Goal: Transaction & Acquisition: Purchase product/service

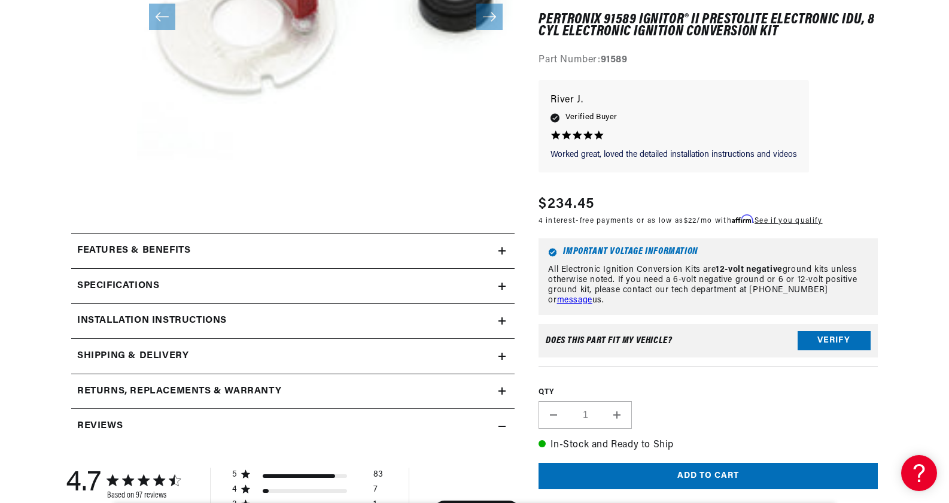
scroll to position [359, 0]
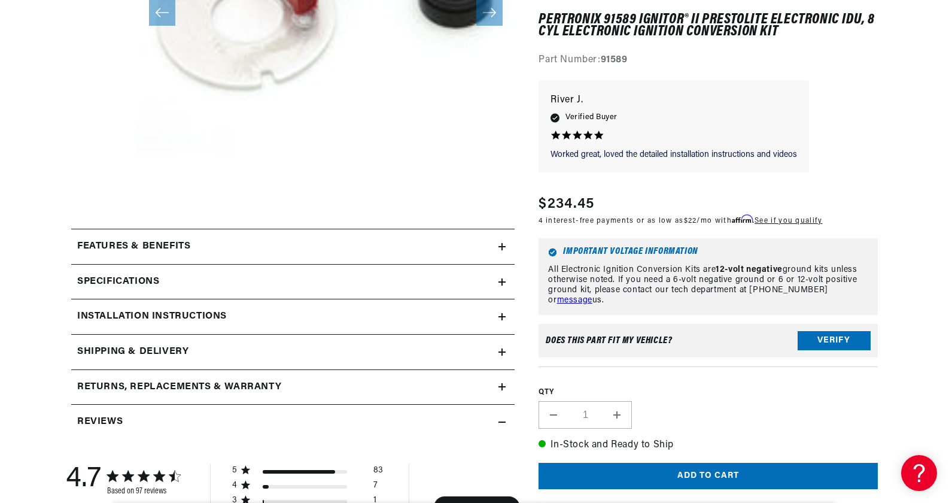
click at [502, 245] on icon at bounding box center [502, 246] width 0 height 7
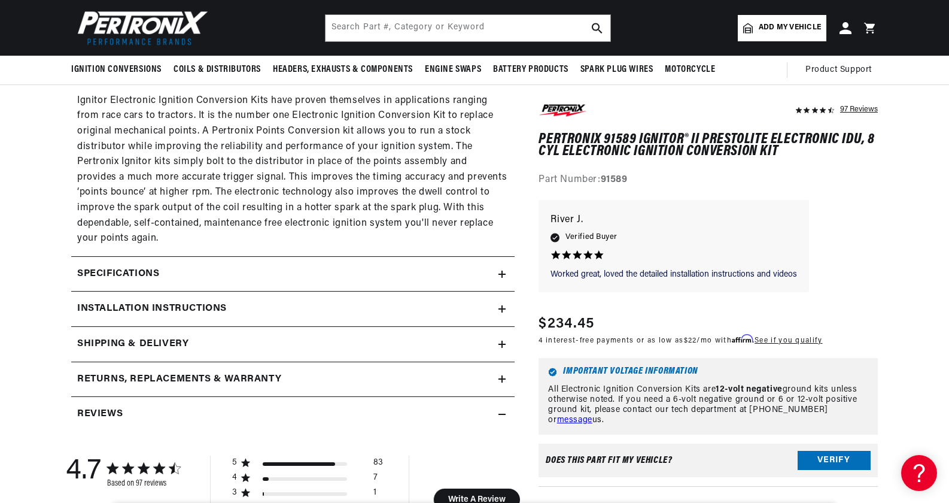
scroll to position [0, 747]
click at [505, 274] on icon at bounding box center [501, 274] width 7 height 0
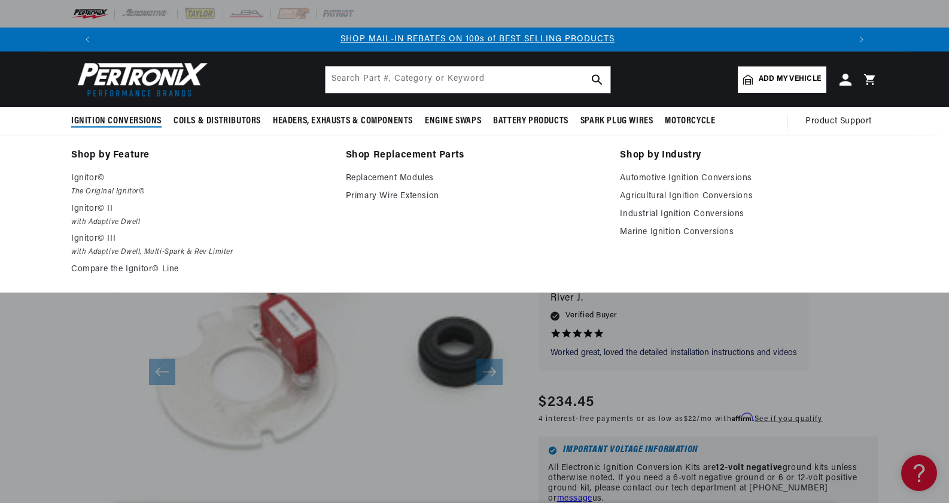
click at [137, 118] on span "Ignition Conversions" at bounding box center [116, 121] width 90 height 13
click at [663, 230] on link "Marine Ignition Conversions" at bounding box center [749, 232] width 258 height 14
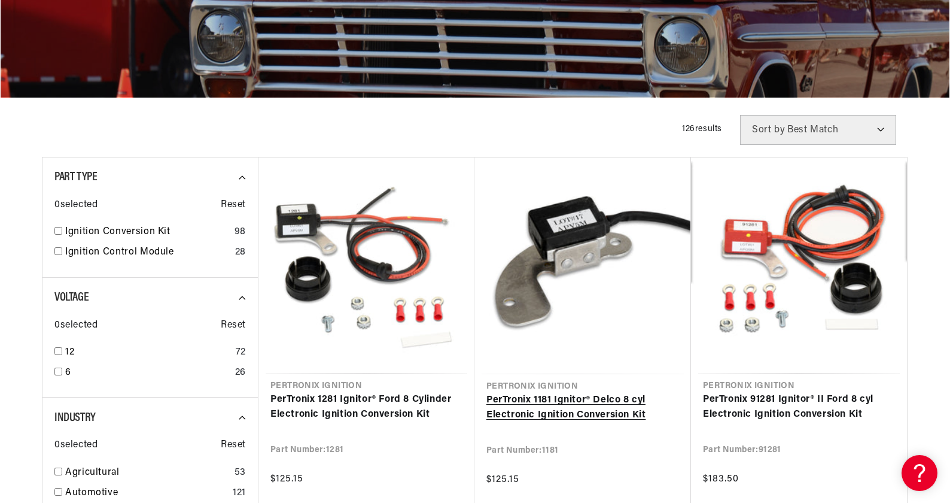
scroll to position [239, 0]
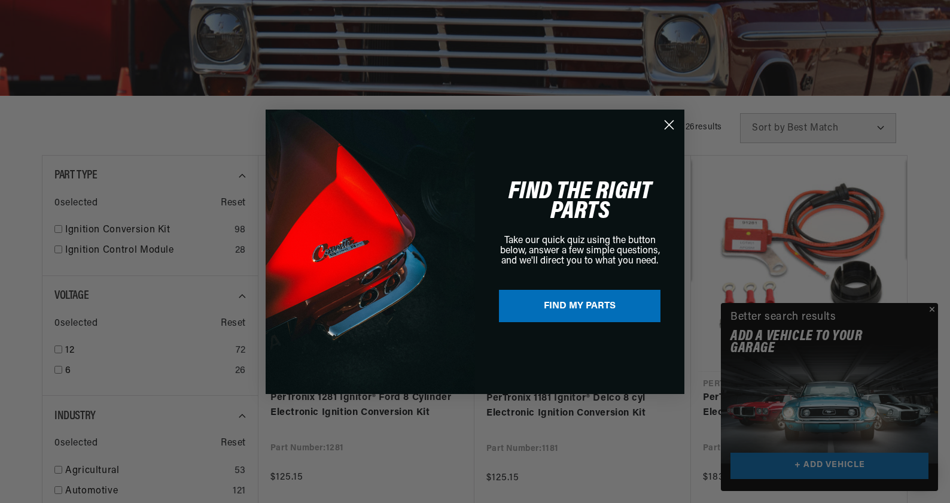
click at [665, 120] on circle "Close dialog" at bounding box center [669, 124] width 20 height 20
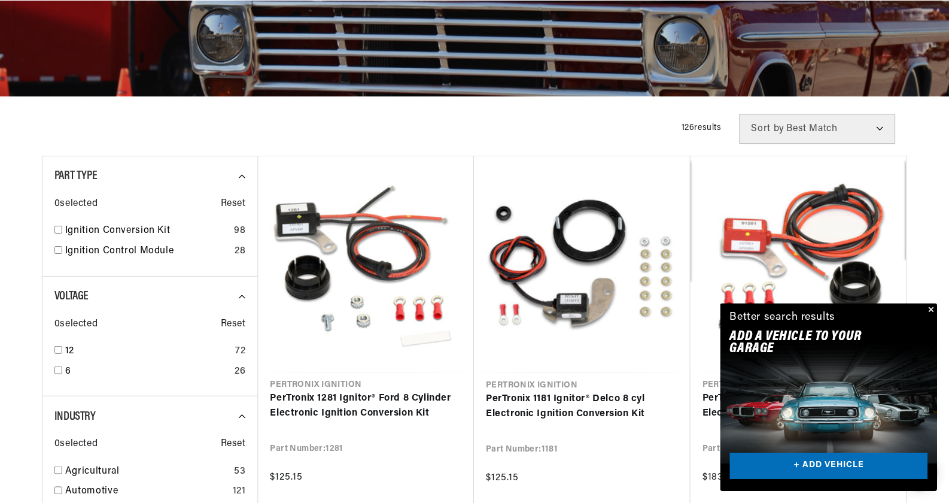
scroll to position [0, 747]
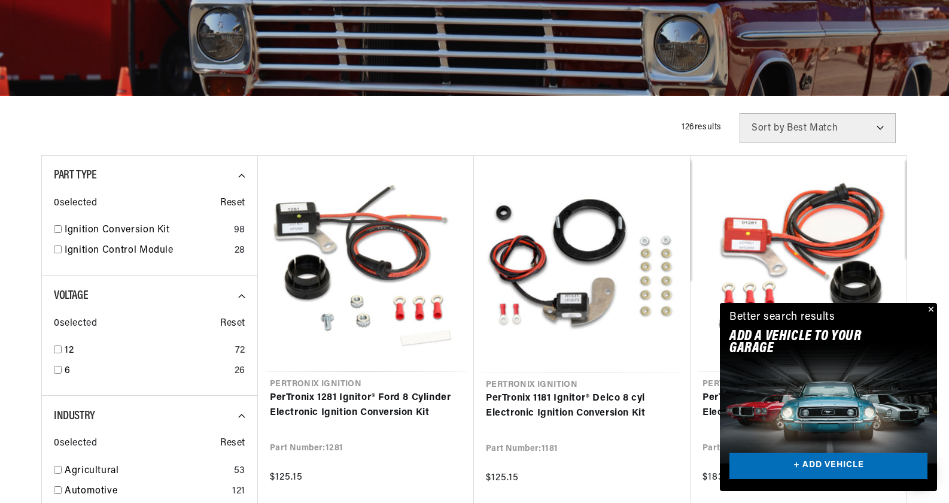
click at [930, 307] on button "Close" at bounding box center [930, 310] width 14 height 14
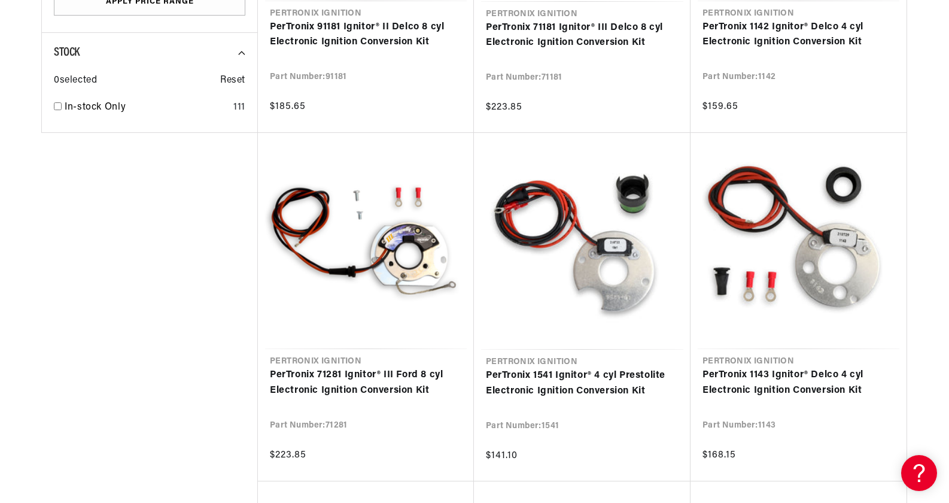
scroll to position [0, 1494]
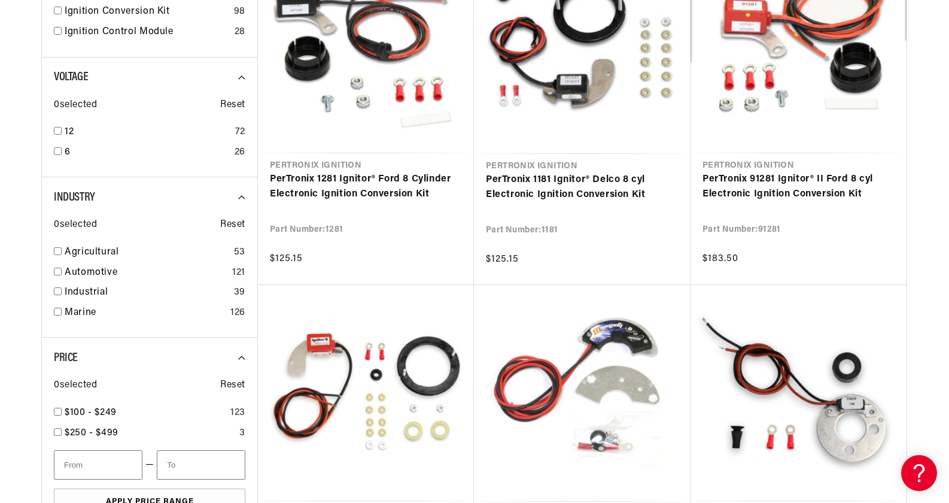
scroll to position [359, 0]
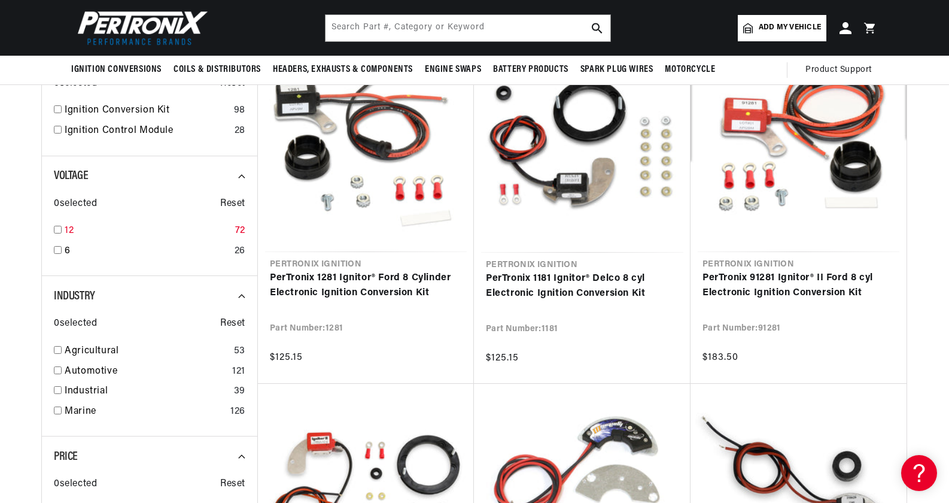
click at [57, 230] on input "checkbox" at bounding box center [58, 230] width 8 height 8
checkbox input "true"
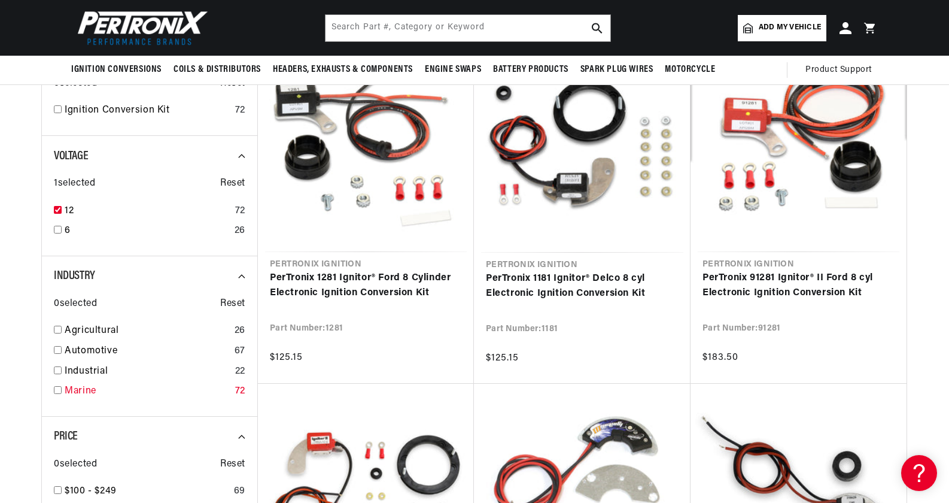
click at [56, 389] on input "checkbox" at bounding box center [58, 390] width 8 height 8
checkbox input "true"
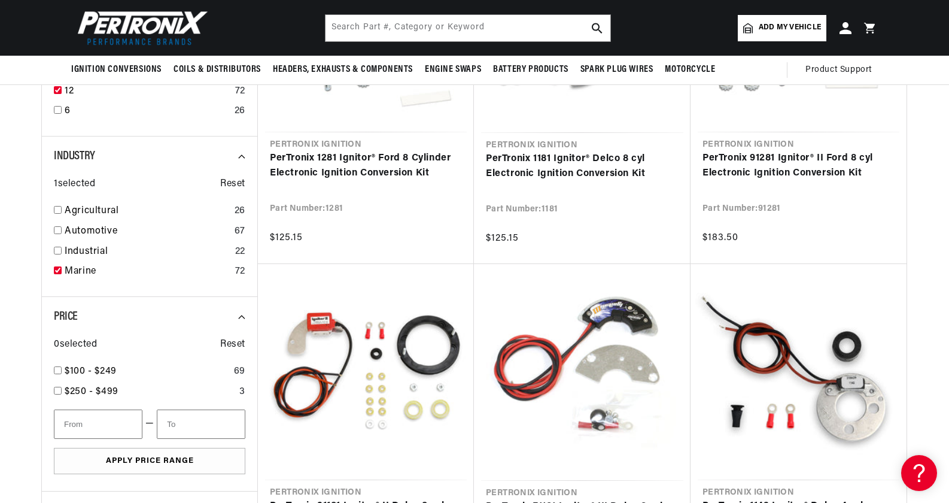
scroll to position [0, 745]
